Goal: Check status: Check status

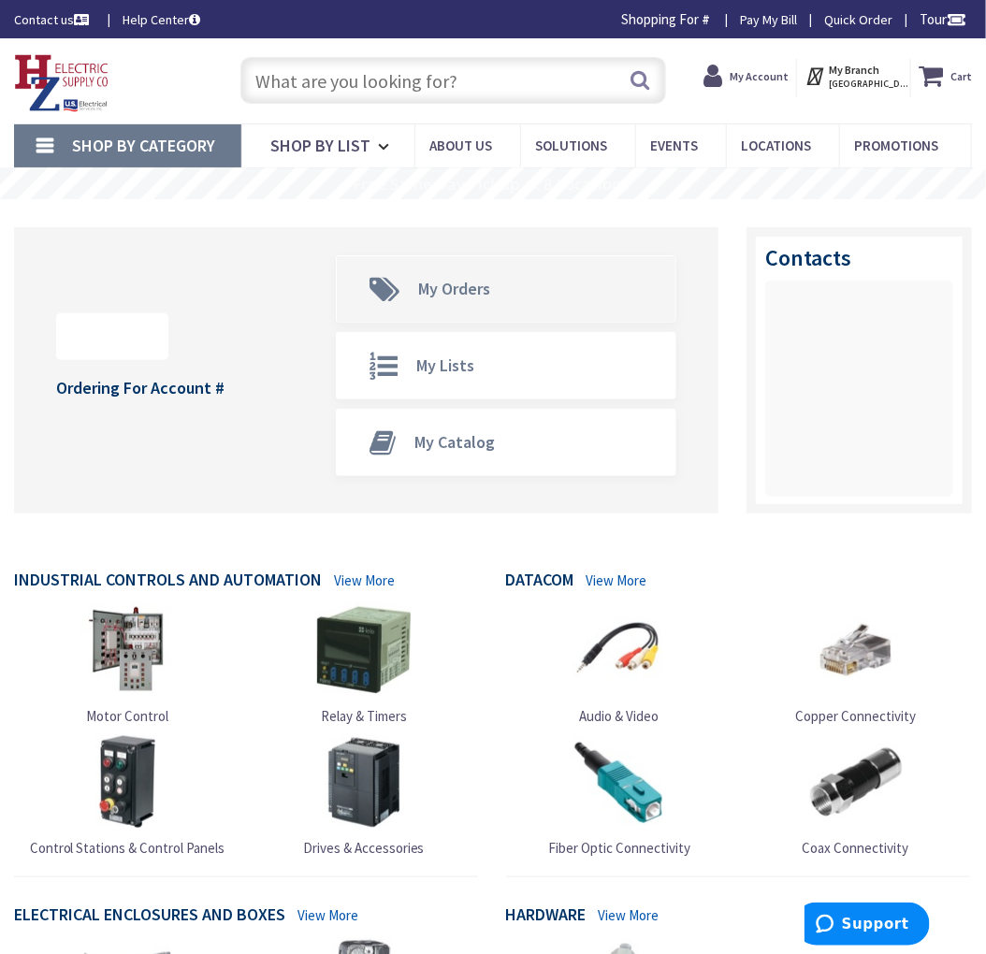
click at [493, 295] on span "My Orders" at bounding box center [420, 288] width 167 height 65
